Goal: Transaction & Acquisition: Book appointment/travel/reservation

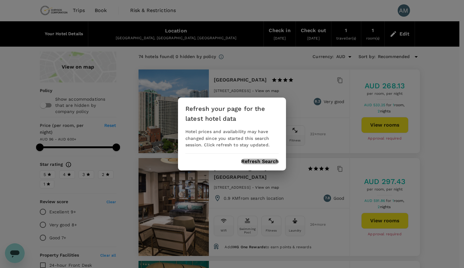
click at [260, 162] on button "Refresh Search" at bounding box center [259, 161] width 37 height 6
click at [262, 158] on button "Refresh Search" at bounding box center [259, 161] width 37 height 6
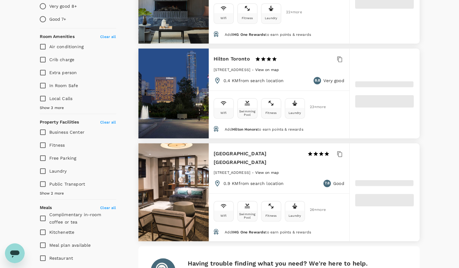
scroll to position [216, 0]
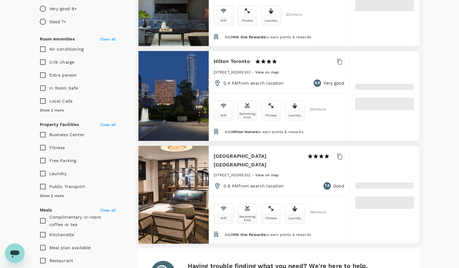
type input "599.11"
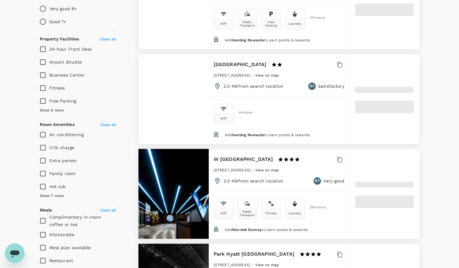
type input "99.11"
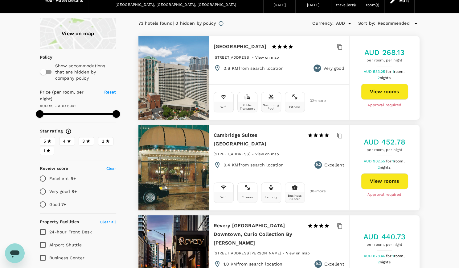
scroll to position [0, 0]
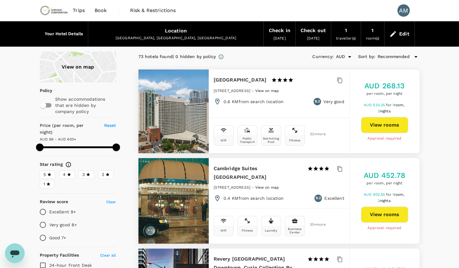
click at [84, 67] on div "View on map" at bounding box center [78, 66] width 76 height 31
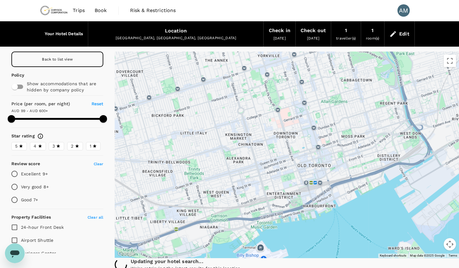
drag, startPoint x: 300, startPoint y: 212, endPoint x: 317, endPoint y: 171, distance: 43.8
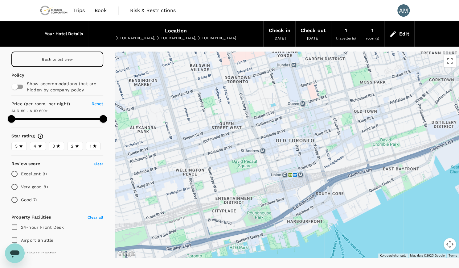
click at [346, 118] on div at bounding box center [287, 154] width 344 height 206
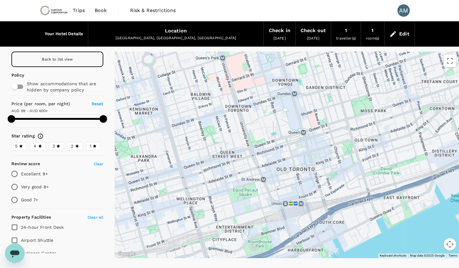
drag, startPoint x: 373, startPoint y: 92, endPoint x: 374, endPoint y: 125, distance: 32.4
click at [374, 125] on div at bounding box center [287, 154] width 344 height 206
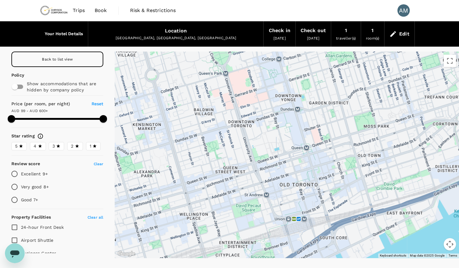
drag, startPoint x: 262, startPoint y: 119, endPoint x: 265, endPoint y: 135, distance: 16.4
click at [265, 135] on div at bounding box center [287, 154] width 344 height 206
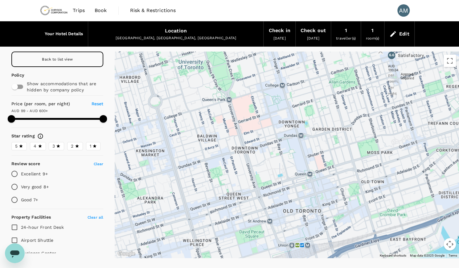
drag, startPoint x: 389, startPoint y: 90, endPoint x: 395, endPoint y: 113, distance: 23.7
click at [388, 113] on div "Royal Oak Inn 1 Star 2 Stars 3 Stars 4 Stars 5 Stars 6.6 Satisfactory AUD 199.0…" at bounding box center [388, 138] width 0 height 58
drag, startPoint x: 392, startPoint y: 7, endPoint x: 307, endPoint y: 11, distance: 85.5
click at [307, 11] on div "Trips Book Risk & Restrictions AM" at bounding box center [230, 10] width 380 height 21
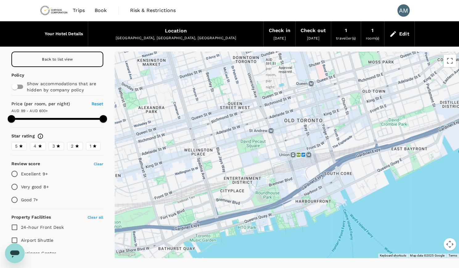
drag, startPoint x: 270, startPoint y: 201, endPoint x: 272, endPoint y: 111, distance: 90.0
click at [272, 111] on icon at bounding box center [269, 111] width 4 height 6
click at [217, 67] on h6 "Revery Toronto Downtown, Curio Collection By Hilton" at bounding box center [217, 56] width 0 height 19
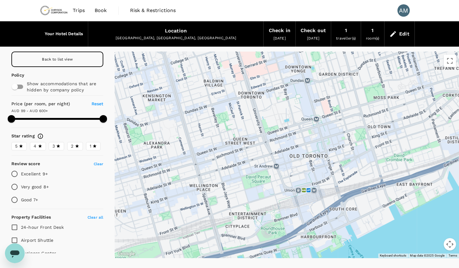
drag, startPoint x: 348, startPoint y: 88, endPoint x: 353, endPoint y: 136, distance: 47.7
click at [353, 136] on div at bounding box center [287, 154] width 344 height 206
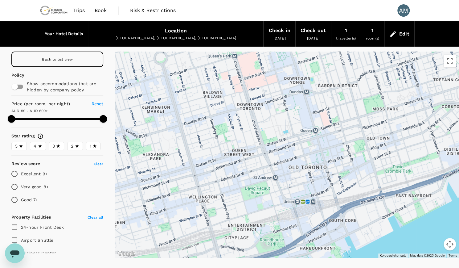
type input "599.11"
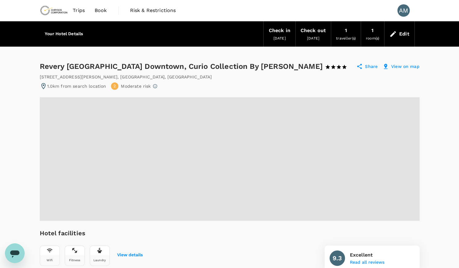
radio input "false"
radio input "true"
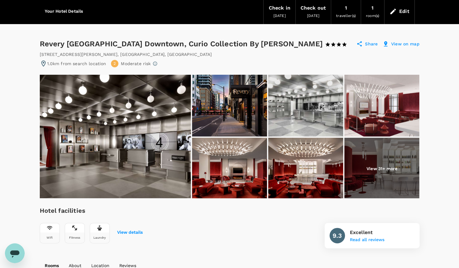
scroll to position [62, 0]
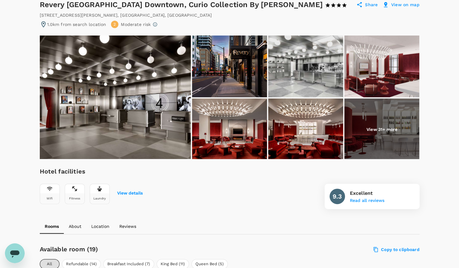
click at [373, 127] on p "View 31+ more" at bounding box center [381, 129] width 31 height 6
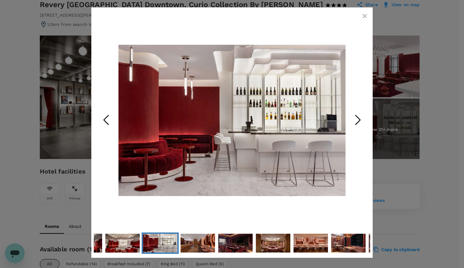
click at [357, 118] on icon "Next Slide" at bounding box center [357, 120] width 18 height 18
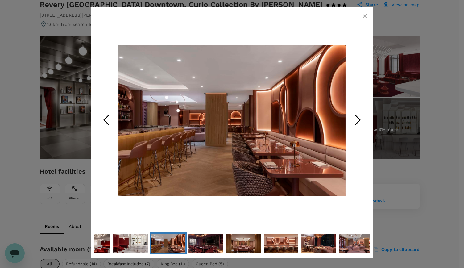
click at [357, 119] on icon "Next Slide" at bounding box center [357, 120] width 18 height 18
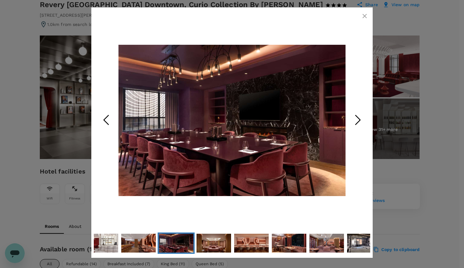
click at [357, 119] on icon "Next Slide" at bounding box center [357, 120] width 18 height 18
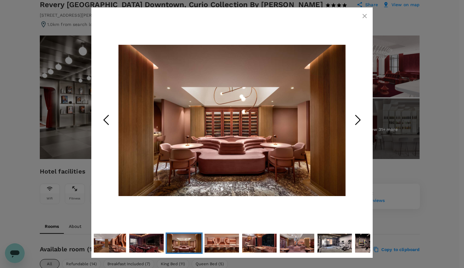
click at [357, 119] on icon "Next Slide" at bounding box center [357, 120] width 18 height 18
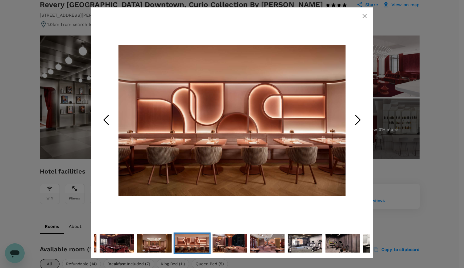
click at [357, 119] on icon "Next Slide" at bounding box center [357, 120] width 18 height 18
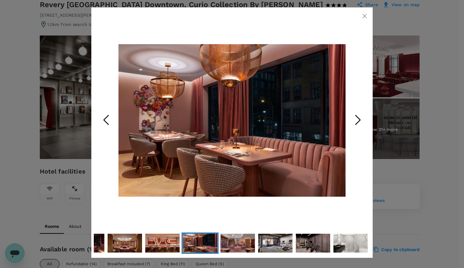
click at [353, 112] on icon "Next Slide" at bounding box center [357, 120] width 18 height 18
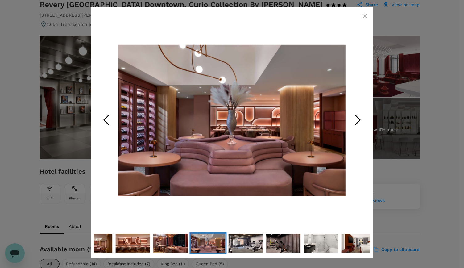
click at [365, 16] on icon "button" at bounding box center [364, 15] width 7 height 7
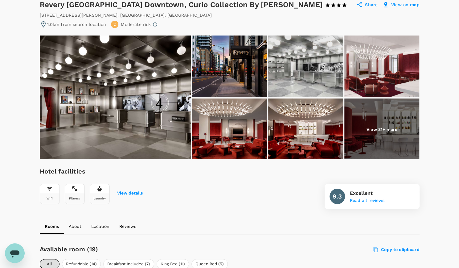
drag, startPoint x: 281, startPoint y: 189, endPoint x: 287, endPoint y: 159, distance: 31.1
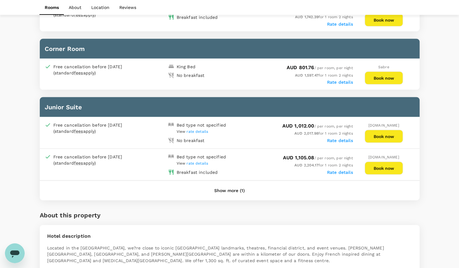
scroll to position [462, 0]
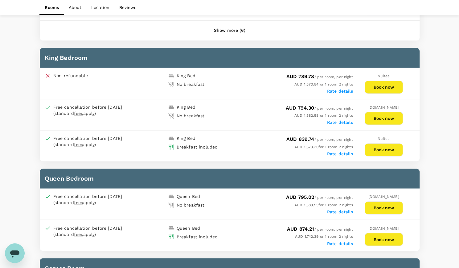
drag, startPoint x: 270, startPoint y: 137, endPoint x: 430, endPoint y: 124, distance: 160.2
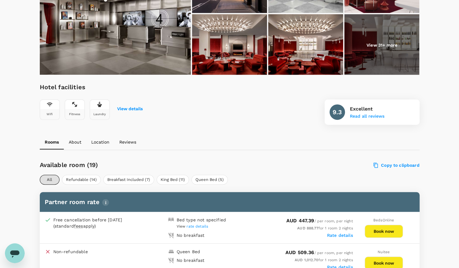
scroll to position [185, 0]
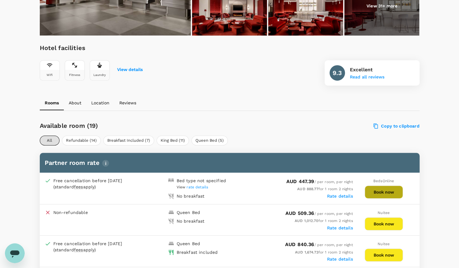
click at [395, 190] on button "Book now" at bounding box center [384, 191] width 38 height 13
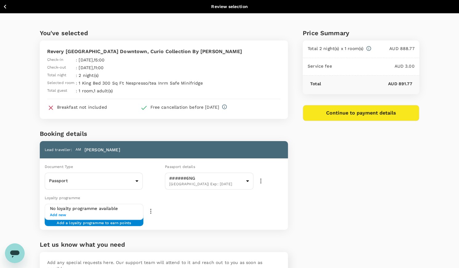
click at [374, 111] on button "Continue to payment details" at bounding box center [361, 113] width 117 height 16
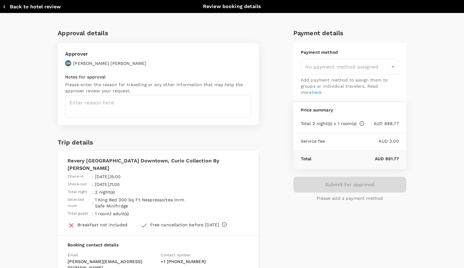
type input "9c4289b1-14a3-4119-8736-521306e5ca8f"
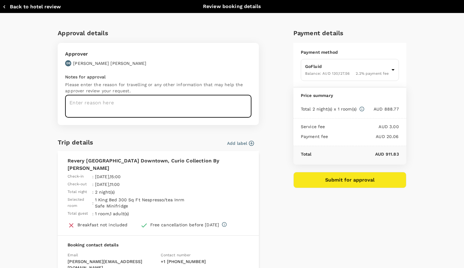
click at [157, 107] on textarea at bounding box center [158, 106] width 186 height 22
type textarea "CMP South Ontario and TGDG Tour at Paragon Hamilton"
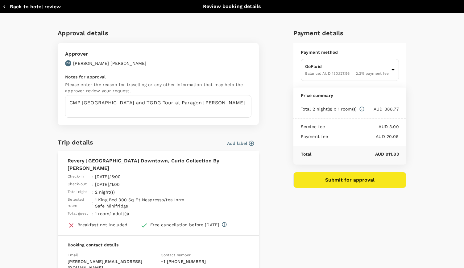
drag, startPoint x: 399, startPoint y: 225, endPoint x: 388, endPoint y: 210, distance: 19.0
click at [399, 225] on div "Payment details Payment method GoFluid Balance : AUD 130,127.56 2.2 % payment f…" at bounding box center [347, 179] width 118 height 312
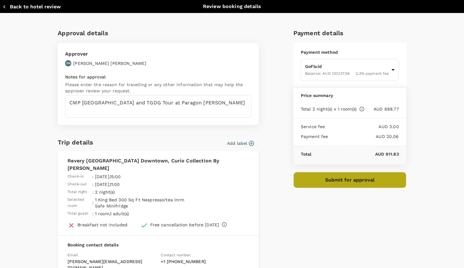
click at [355, 177] on button "Submit for approval" at bounding box center [349, 180] width 113 height 16
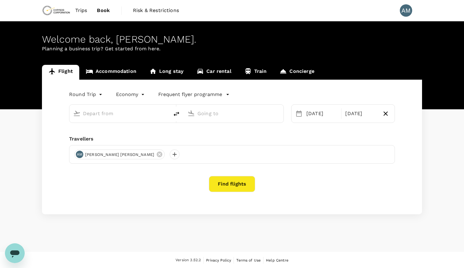
type input "oneway"
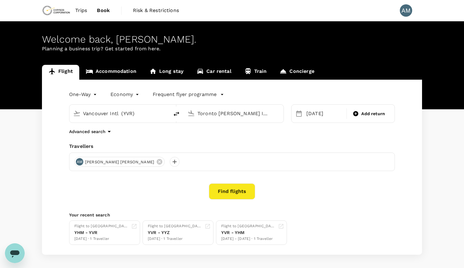
type input "Vancouver Intl (YVR)"
type input "Toronto Pearson Intl (YYZ)"
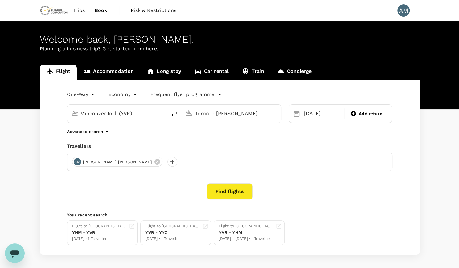
click at [239, 193] on button "Find flights" at bounding box center [229, 191] width 46 height 16
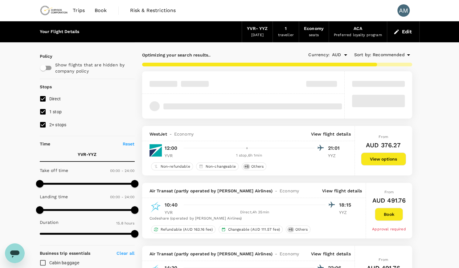
type input "908"
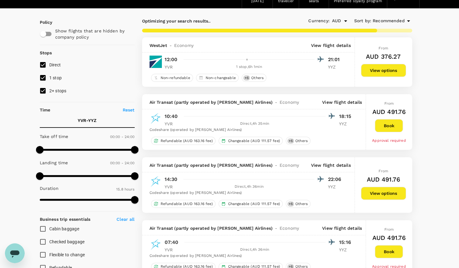
scroll to position [123, 0]
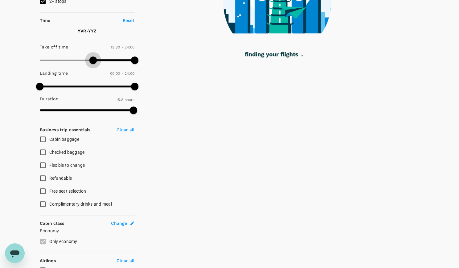
type input "720"
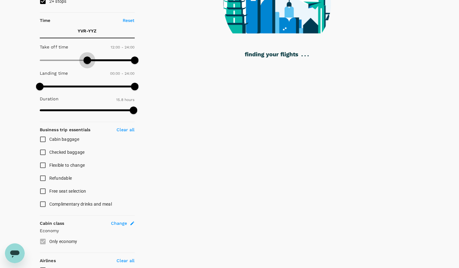
drag, startPoint x: 40, startPoint y: 61, endPoint x: 87, endPoint y: 61, distance: 46.8
click at [87, 61] on span at bounding box center [87, 59] width 7 height 7
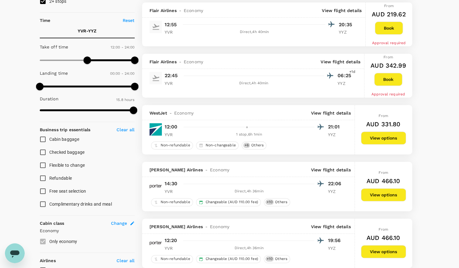
type input "AUD"
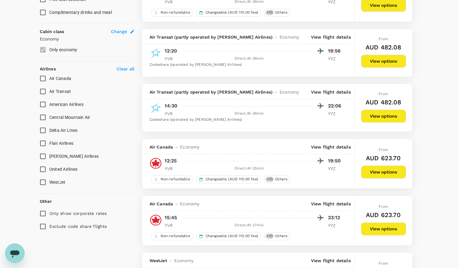
scroll to position [431, 0]
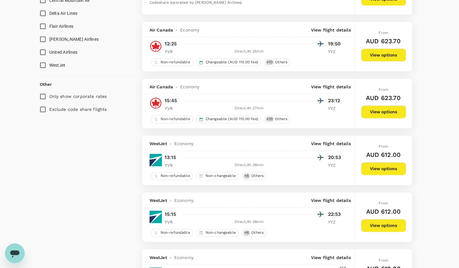
click at [391, 110] on button "View options" at bounding box center [383, 111] width 45 height 13
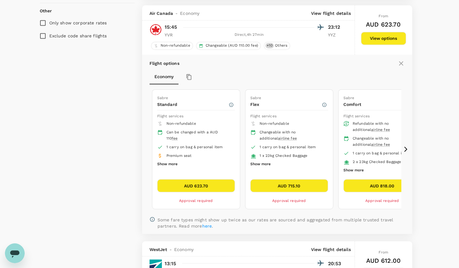
scroll to position [507, 0]
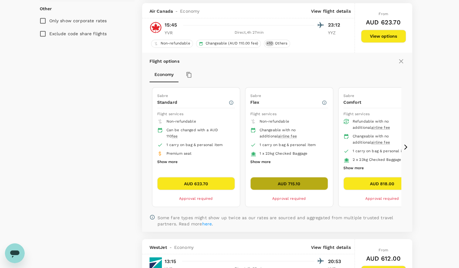
click at [296, 179] on button "AUD 715.10" at bounding box center [289, 183] width 78 height 13
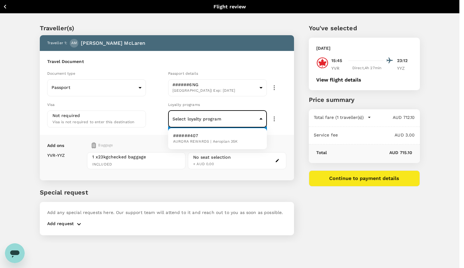
click at [261, 119] on body "Back to flight results Flight review Traveller(s) Traveller 1 : AM Andrea Ruth …" at bounding box center [232, 142] width 464 height 284
click at [258, 138] on li "######407 AURORA REWARDS | Aeroplan 35K" at bounding box center [217, 138] width 99 height 16
type input "1ba8d038-fcae-48f2-80dd-eba2a5bbce43"
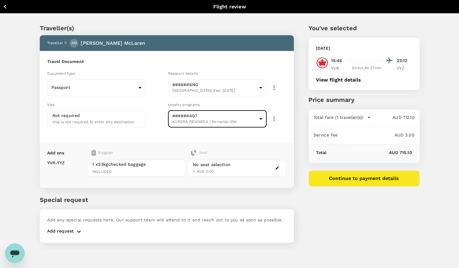
click at [280, 130] on div "Travel Document Document type Passport Passport ​ Passport details ######6NG Ca…" at bounding box center [167, 96] width 254 height 91
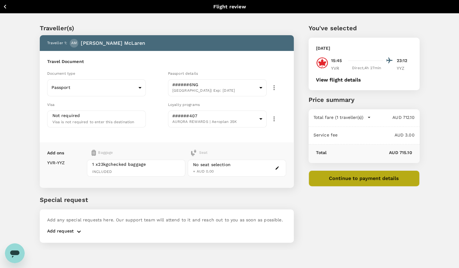
click at [348, 182] on button "Continue to payment details" at bounding box center [364, 178] width 111 height 16
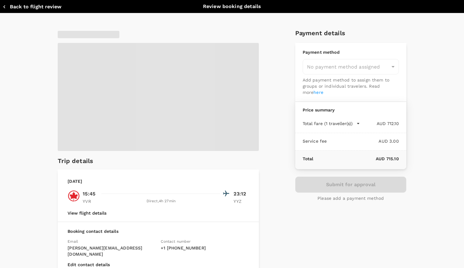
type input "9c4289b1-14a3-4119-8736-521306e5ca8f"
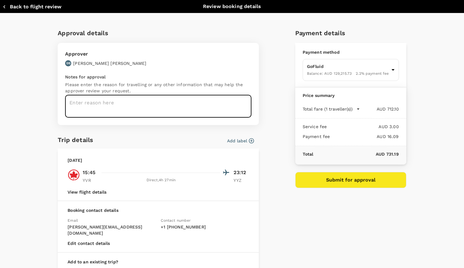
click at [100, 103] on textarea at bounding box center [158, 106] width 186 height 22
type textarea "CMP South Ontario and TGDG tour at Paragon Hamilton"
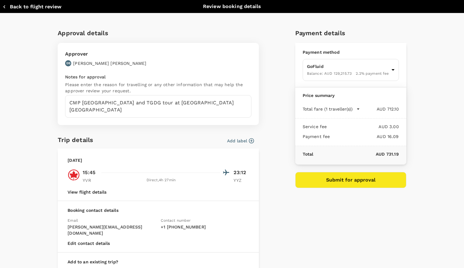
click at [350, 228] on div "Payment details Payment method GoFluid Balance : AUD 129,215.73 2.2 % payment f…" at bounding box center [348, 162] width 116 height 278
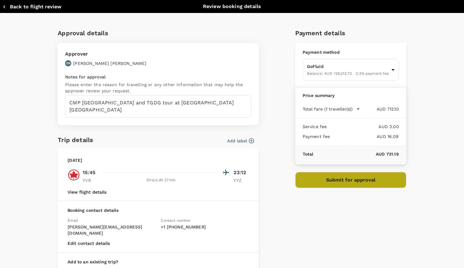
click at [369, 183] on button "Submit for approval" at bounding box center [350, 180] width 111 height 16
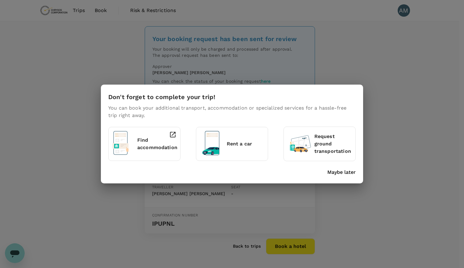
click at [336, 176] on div "Don't forget to complete your trip! You can book your additional transport, acc…" at bounding box center [232, 133] width 262 height 99
click at [340, 174] on p "Maybe later" at bounding box center [341, 171] width 28 height 7
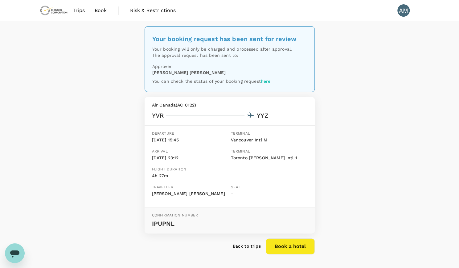
click at [99, 11] on span "Book" at bounding box center [101, 10] width 12 height 7
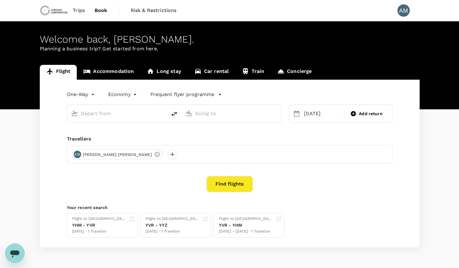
type input "Vancouver Intl (YVR)"
type input "Toronto Pearson Intl (YYZ)"
type input "Vancouver Intl (YVR)"
type input "Toronto Pearson Intl (YYZ)"
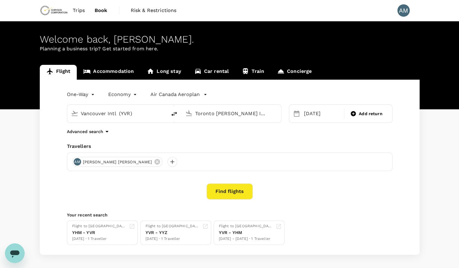
click at [149, 115] on input "Vancouver Intl (YVR)" at bounding box center [117, 113] width 73 height 10
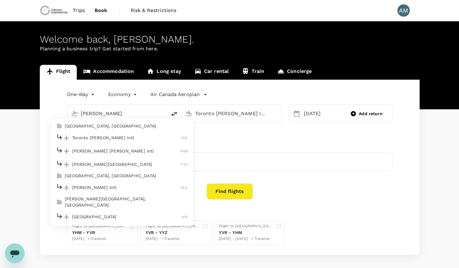
click at [151, 152] on p "John C. Munro Hamilton Intl" at bounding box center [126, 151] width 108 height 6
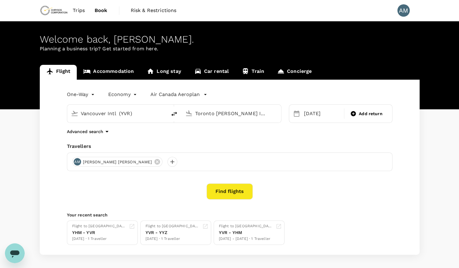
type input "John C. Munro Hamilton Intl (YHM)"
click at [236, 117] on input "Toronto Pearson Intl (YYZ)" at bounding box center [231, 113] width 73 height 10
click at [214, 138] on p "Vancouver Intl" at bounding box center [240, 137] width 109 height 6
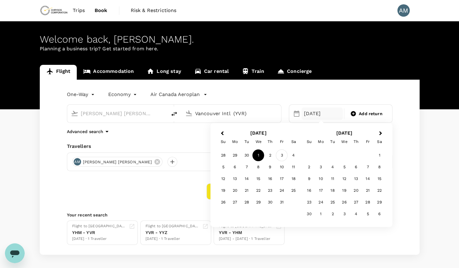
type input "Vancouver Intl (YVR)"
click at [283, 153] on div "3" at bounding box center [282, 155] width 12 height 12
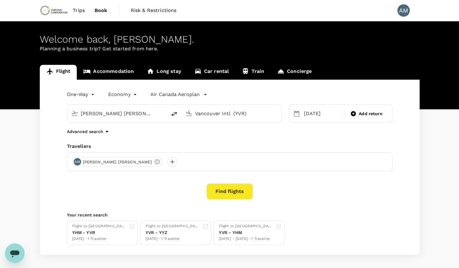
click at [229, 195] on button "Find flights" at bounding box center [229, 191] width 46 height 16
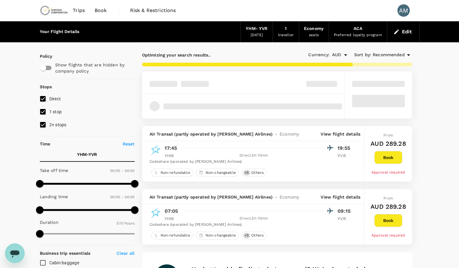
type input "800"
checkbox input "false"
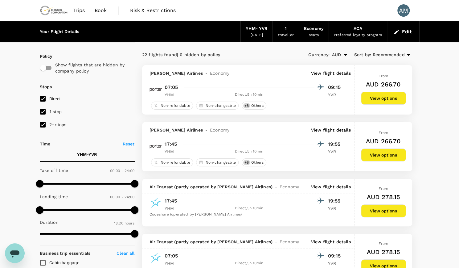
click at [380, 154] on button "View options" at bounding box center [383, 154] width 45 height 13
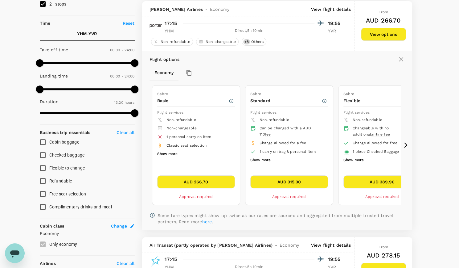
scroll to position [121, 0]
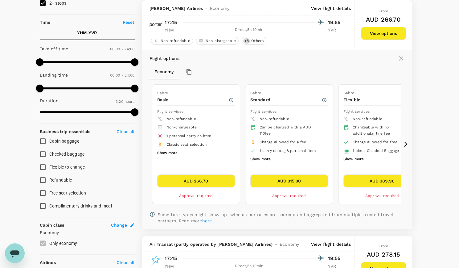
click at [310, 180] on button "AUD 315.30" at bounding box center [289, 180] width 78 height 13
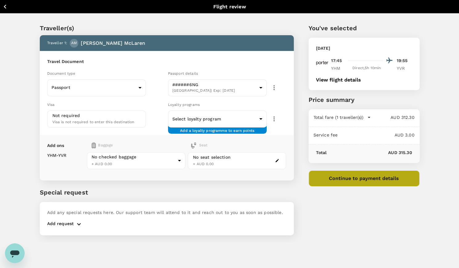
click at [388, 178] on button "Continue to payment details" at bounding box center [364, 178] width 111 height 16
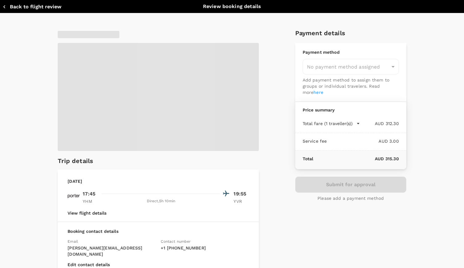
type input "9c4289b1-14a3-4119-8736-521306e5ca8f"
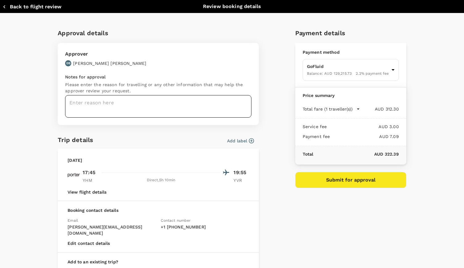
scroll to position [54, 0]
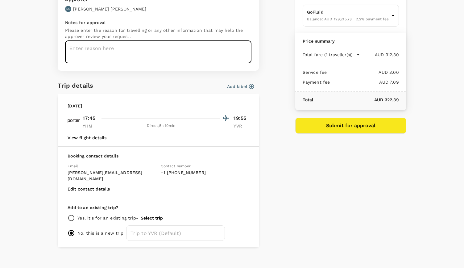
click at [149, 52] on textarea at bounding box center [158, 52] width 186 height 22
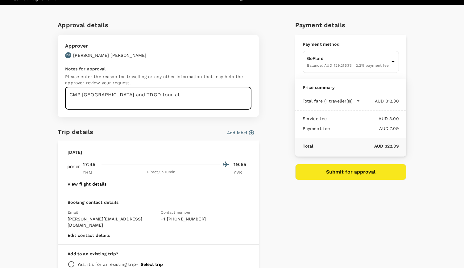
scroll to position [0, 0]
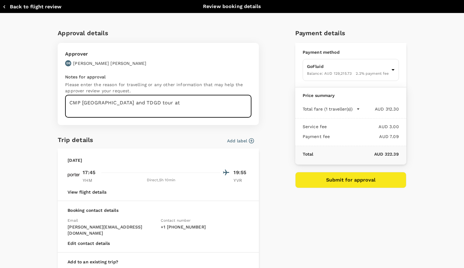
click at [191, 104] on textarea "CMP South Ontario and TDGD tour at" at bounding box center [158, 106] width 186 height 22
type textarea "CMP South Ontario and TDGD tour at Paragon Hamilton"
click at [345, 222] on div "Payment details Payment method GoFluid Balance : AUD 129,215.73 2.2 % payment f…" at bounding box center [348, 162] width 116 height 278
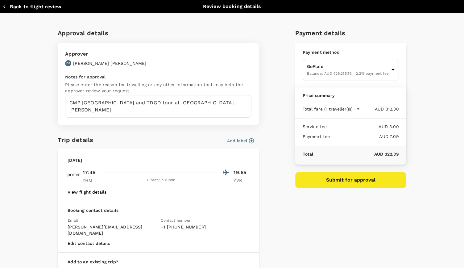
click at [356, 183] on button "Submit for approval" at bounding box center [350, 180] width 111 height 16
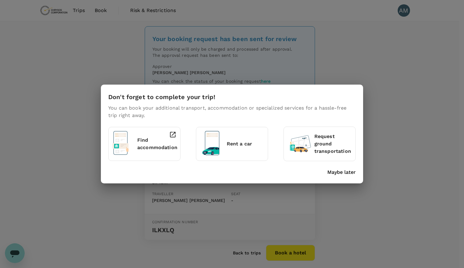
click at [350, 173] on p "Maybe later" at bounding box center [341, 171] width 28 height 7
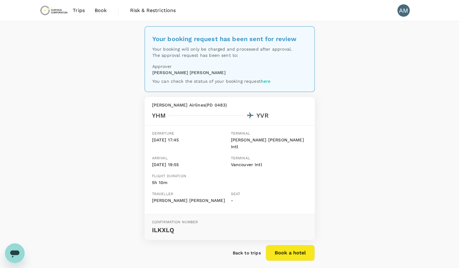
click at [100, 10] on span "Book" at bounding box center [101, 10] width 12 height 7
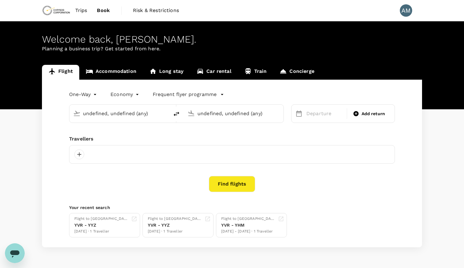
type input "[PERSON_NAME] [PERSON_NAME] Intl (YHM)"
type input "Vancouver Intl (YVR)"
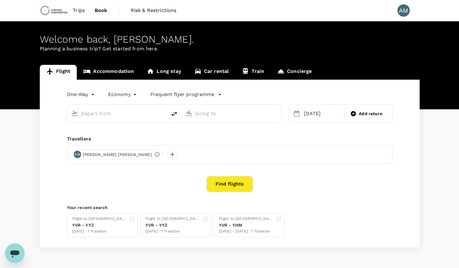
type input "[PERSON_NAME] [PERSON_NAME] Intl (YHM)"
type input "Vancouver Intl (YVR)"
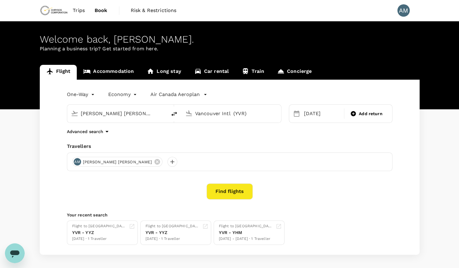
click at [154, 114] on div "[PERSON_NAME] [PERSON_NAME] Intl (YHM)" at bounding box center [122, 113] width 82 height 10
click at [184, 138] on span "YVR" at bounding box center [184, 138] width 7 height 4
type input "Vancouver Intl (YVR)"
click at [241, 111] on input "Vancouver Intl (YVR)" at bounding box center [231, 113] width 73 height 10
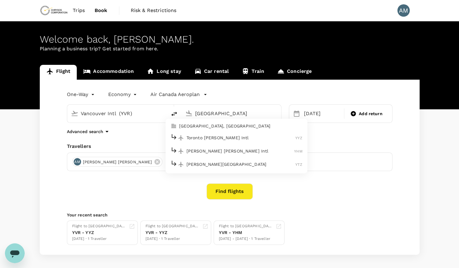
click at [242, 136] on p "Toronto [PERSON_NAME] Intl" at bounding box center [240, 137] width 109 height 6
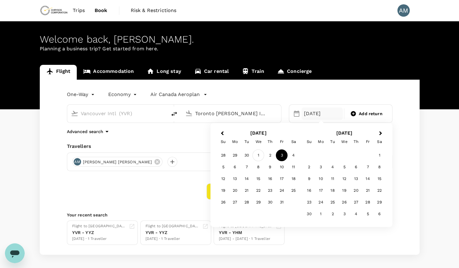
type input "Toronto [PERSON_NAME] Intl (YYZ)"
click at [260, 154] on div "1" at bounding box center [258, 155] width 12 height 12
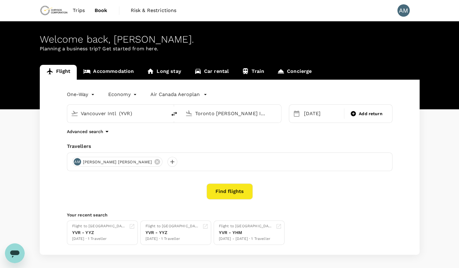
click at [318, 131] on div "Advanced search" at bounding box center [229, 131] width 325 height 7
click at [234, 194] on button "Find flights" at bounding box center [229, 191] width 46 height 16
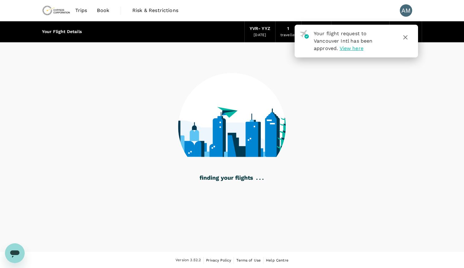
click at [408, 36] on icon "button" at bounding box center [404, 37] width 7 height 7
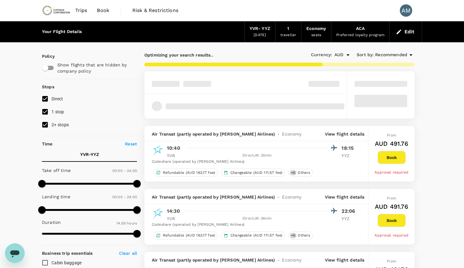
type input "AUD"
type input "1440"
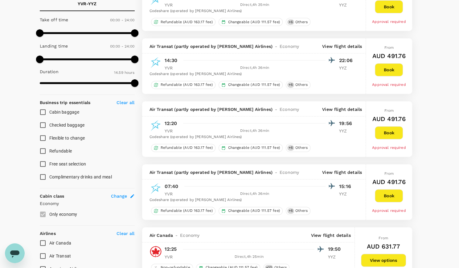
scroll to position [154, 0]
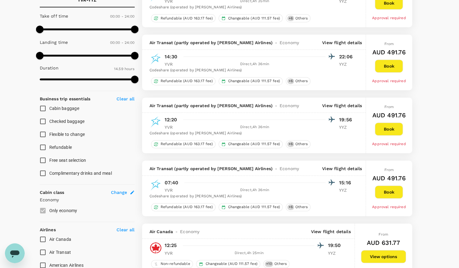
type input "916"
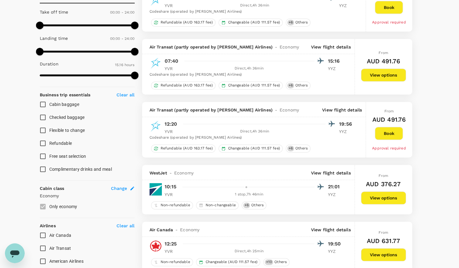
scroll to position [31, 0]
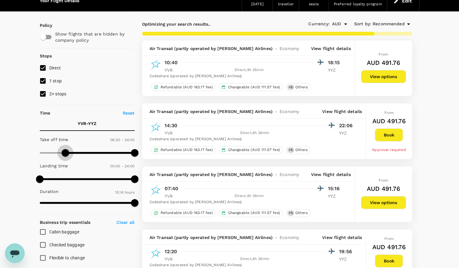
drag, startPoint x: 43, startPoint y: 150, endPoint x: 65, endPoint y: 150, distance: 22.2
click at [65, 150] on span at bounding box center [65, 152] width 7 height 7
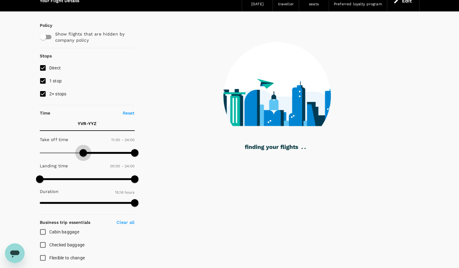
type input "750"
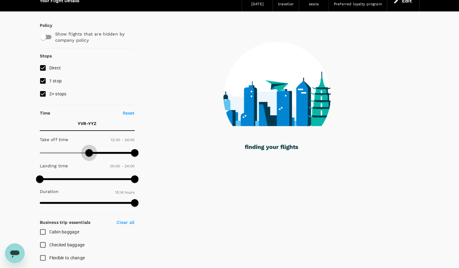
drag, startPoint x: 66, startPoint y: 151, endPoint x: 88, endPoint y: 152, distance: 22.5
click at [88, 152] on span at bounding box center [88, 152] width 7 height 7
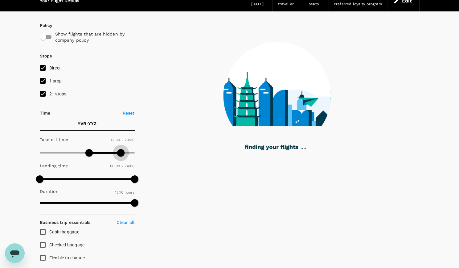
drag, startPoint x: 134, startPoint y: 150, endPoint x: 121, endPoint y: 150, distance: 12.9
click at [121, 150] on span at bounding box center [120, 152] width 7 height 7
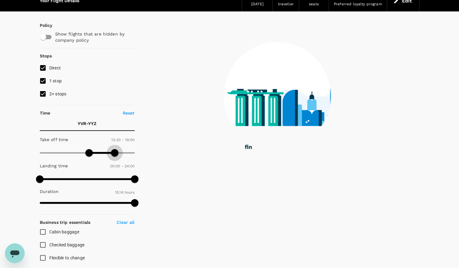
type input "1020"
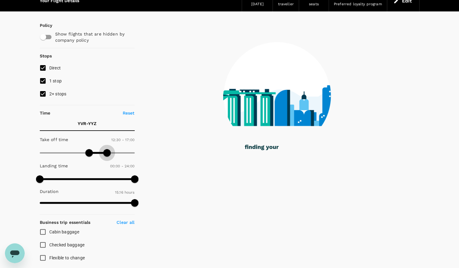
drag, startPoint x: 121, startPoint y: 150, endPoint x: 106, endPoint y: 151, distance: 15.4
click at [106, 151] on span at bounding box center [106, 152] width 7 height 7
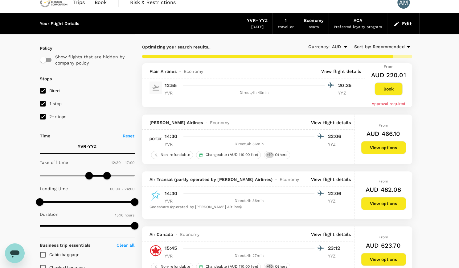
scroll to position [0, 0]
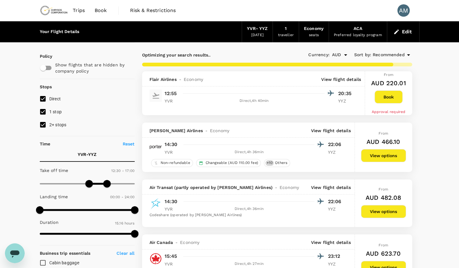
click at [340, 165] on div "Non-refundable Changeable (AUD 110.00 fee) + 10 Others" at bounding box center [246, 163] width 194 height 8
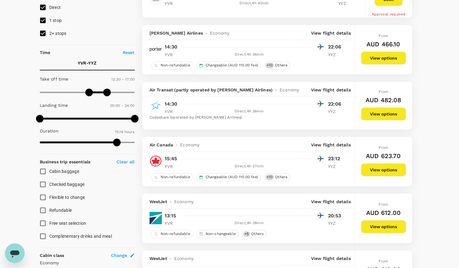
scroll to position [88, 0]
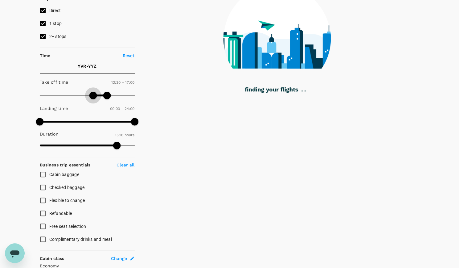
drag, startPoint x: 88, startPoint y: 94, endPoint x: 94, endPoint y: 93, distance: 6.2
click at [94, 93] on span at bounding box center [92, 95] width 7 height 7
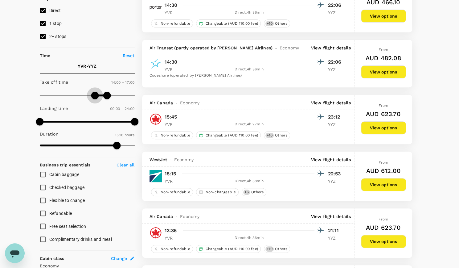
type input "870"
type input "AUD"
type input "900"
click at [99, 95] on span at bounding box center [98, 95] width 7 height 7
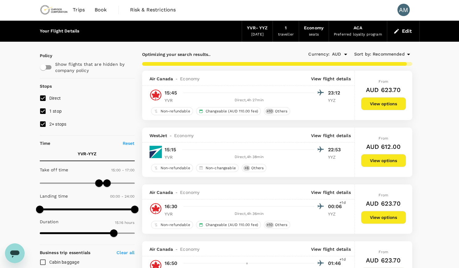
scroll to position [0, 0]
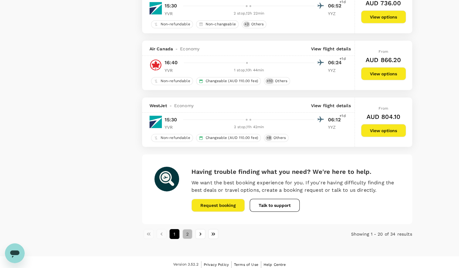
click at [188, 234] on button "2" at bounding box center [187, 234] width 10 height 10
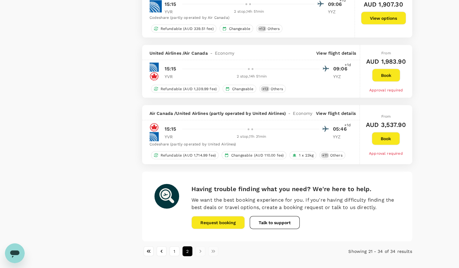
scroll to position [740, 0]
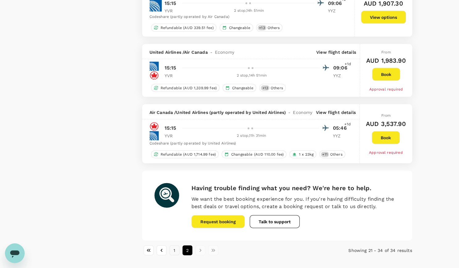
click at [175, 246] on button "1" at bounding box center [175, 250] width 10 height 10
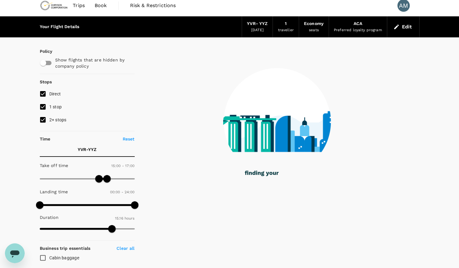
scroll to position [0, 0]
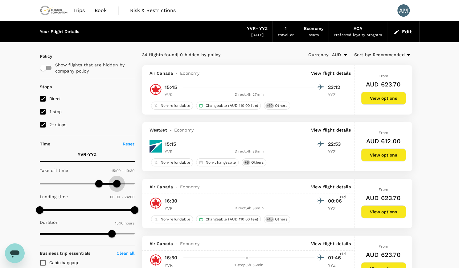
type input "1170"
drag, startPoint x: 107, startPoint y: 183, endPoint x: 117, endPoint y: 182, distance: 9.9
click at [117, 182] on span at bounding box center [116, 183] width 7 height 7
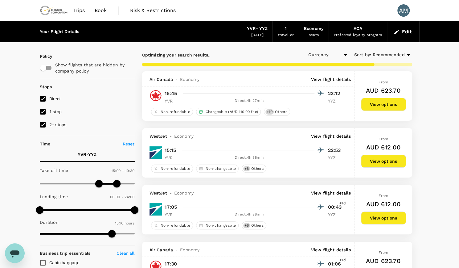
type input "AUD"
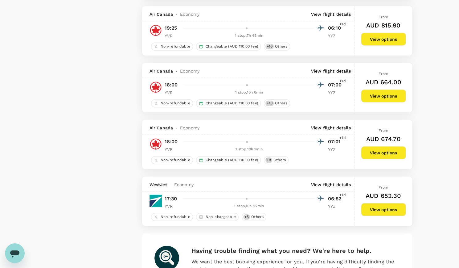
scroll to position [1045, 0]
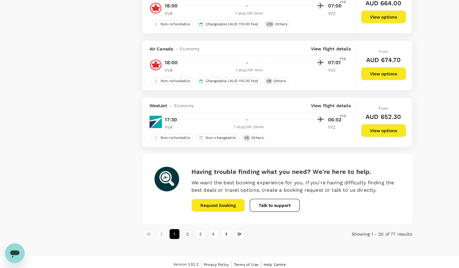
click at [188, 229] on button "2" at bounding box center [187, 234] width 10 height 10
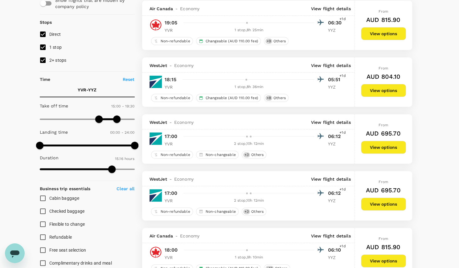
scroll to position [0, 0]
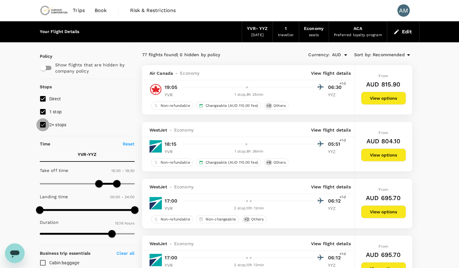
click at [43, 124] on input "2+ stops" at bounding box center [42, 124] width 13 height 13
checkbox input "false"
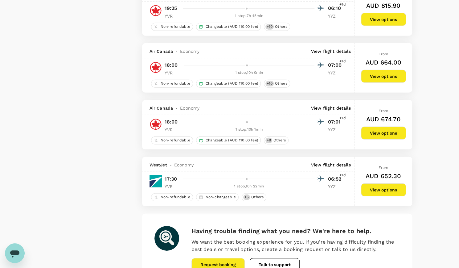
scroll to position [1045, 0]
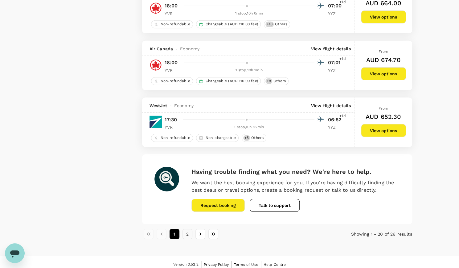
click at [184, 231] on button "2" at bounding box center [187, 234] width 10 height 10
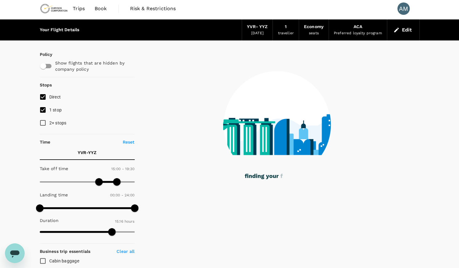
scroll to position [0, 0]
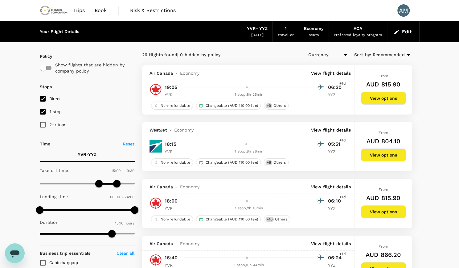
type input "AUD"
click at [228, 70] on div "Air Canada - Economy View flight details" at bounding box center [249, 73] width 201 height 6
type input "780"
drag, startPoint x: 96, startPoint y: 183, endPoint x: 92, endPoint y: 180, distance: 5.0
click at [92, 180] on span at bounding box center [90, 183] width 7 height 7
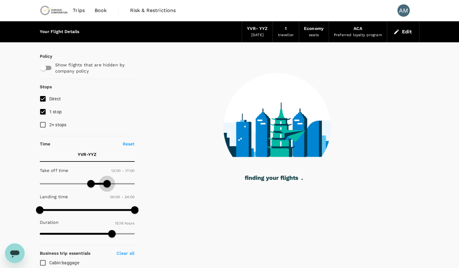
type input "990"
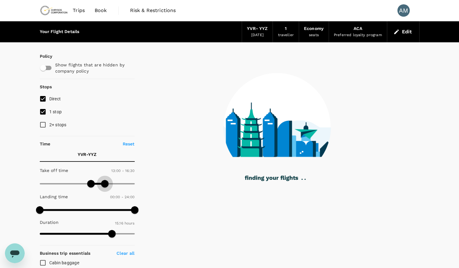
drag, startPoint x: 118, startPoint y: 182, endPoint x: 104, endPoint y: 182, distance: 13.6
click at [104, 182] on span at bounding box center [104, 183] width 7 height 7
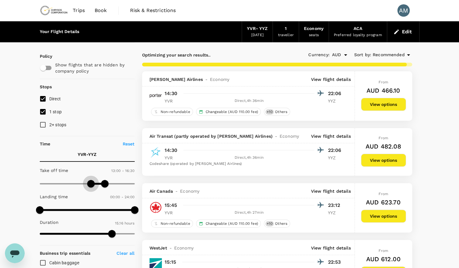
click at [91, 182] on span at bounding box center [90, 183] width 7 height 7
